Goal: Information Seeking & Learning: Learn about a topic

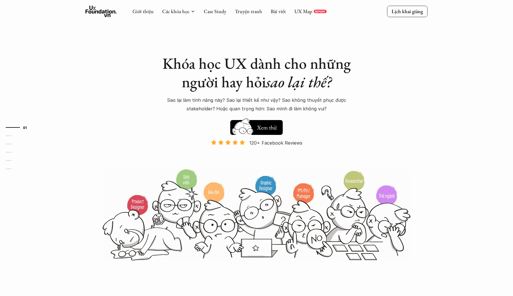
click at [370, 130] on div "Khóa học UX dành cho những người hay hỏi sao lại thế? Sao lại làm tính năng này…" at bounding box center [256, 130] width 342 height 261
click at [15, 136] on link "02" at bounding box center [19, 135] width 27 height 7
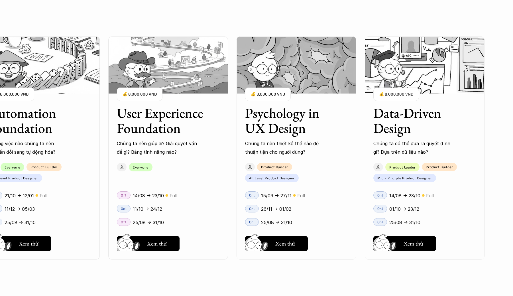
scroll to position [723, 0]
